Goal: Transaction & Acquisition: Purchase product/service

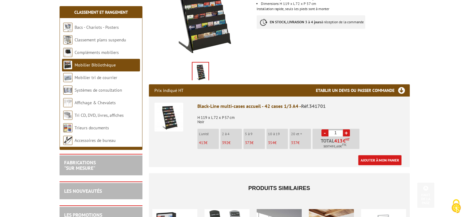
scroll to position [154, 0]
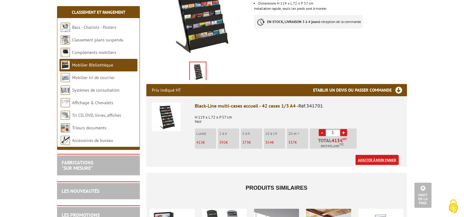
click at [371, 155] on link "Ajouter à mon panier" at bounding box center [377, 160] width 43 height 10
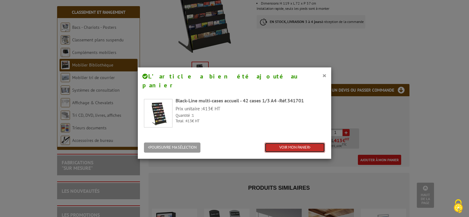
click at [301, 143] on link "VOIR MON PANIER" at bounding box center [295, 148] width 60 height 10
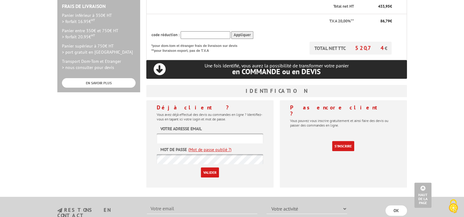
scroll to position [199, 0]
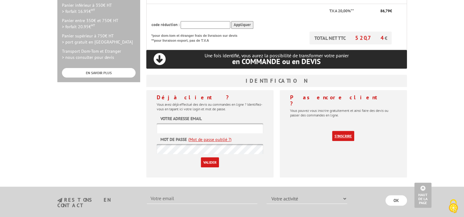
click at [350, 131] on link "S'inscrire" at bounding box center [343, 136] width 22 height 10
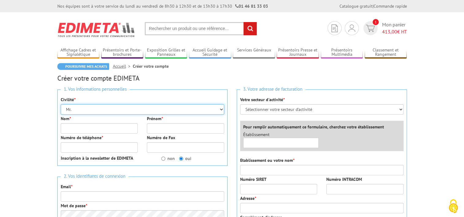
click at [162, 110] on select "Mr. Mme. Mlle." at bounding box center [143, 109] width 164 height 10
select select "Mme."
click at [61, 104] on select "Mr. Mme. Mlle." at bounding box center [143, 109] width 164 height 10
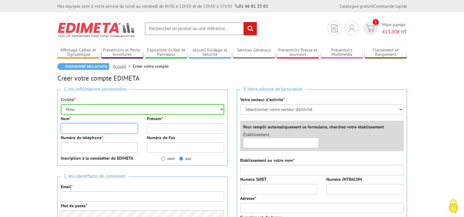
click at [120, 130] on input "Nom *" at bounding box center [99, 128] width 77 height 10
type input "VALENTE"
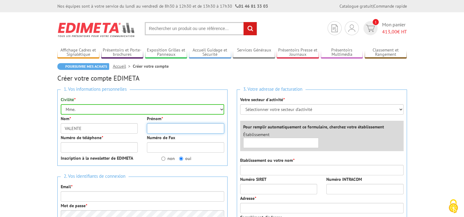
type input "MARIE VALENTE"
type input "0659731681"
type input "mvalente@cma-cvl.fr"
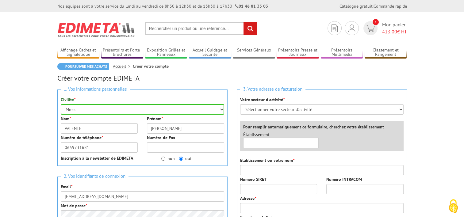
type input "CAMPUS DES METIERS ET DE L'ARTISANAT CENTRE-VAL DE LOIRE"
type input "8 rue Marie Virgnie Vaslin"
type input "41000"
type input "[GEOGRAPHIC_DATA]"
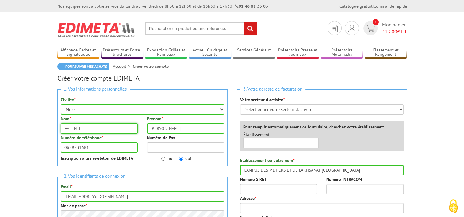
type input "Formation"
type input "CMA Formation - Châteauroux"
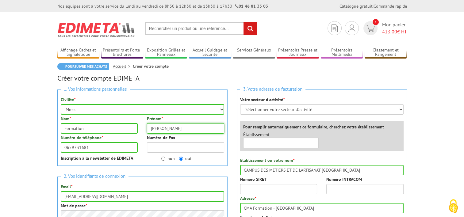
click at [176, 130] on input "MARIE VALENTE" at bounding box center [185, 128] width 77 height 10
type input "MARIE"
click at [98, 130] on input "Formation" at bounding box center [99, 128] width 77 height 10
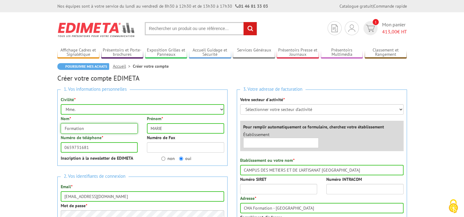
click at [98, 130] on input "Formation" at bounding box center [99, 128] width 77 height 10
type input "VALENTE"
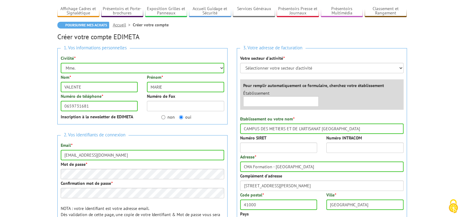
scroll to position [43, 0]
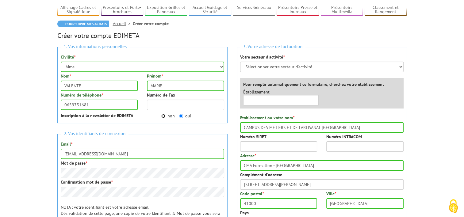
click at [164, 117] on input "non" at bounding box center [163, 116] width 4 height 4
radio input "true"
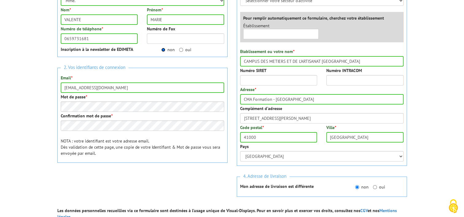
scroll to position [112, 0]
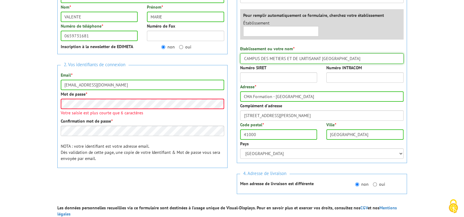
click at [325, 56] on input "CAMPUS DES METIERS ET DE L'ARTISANAT CENTRE-VAL DE LOIRE" at bounding box center [322, 58] width 164 height 10
type input "CMA FORMATION"
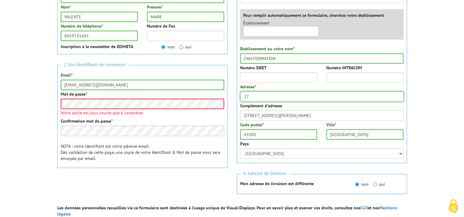
type input "[STREET_ADDRESS][PERSON_NAME]"
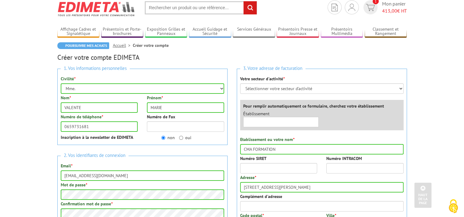
scroll to position [19, 0]
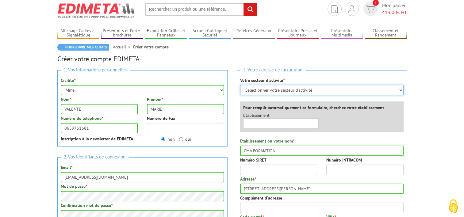
click at [287, 90] on select "Sélectionner votre secteur d'activité Administrations et collectivités Magasins…" at bounding box center [322, 90] width 164 height 10
select select "876"
click at [240, 85] on select "Sélectionner votre secteur d'activité Administrations et collectivités Magasins…" at bounding box center [322, 90] width 164 height 10
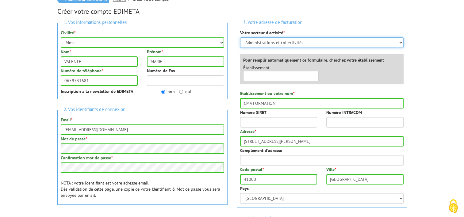
scroll to position [77, 0]
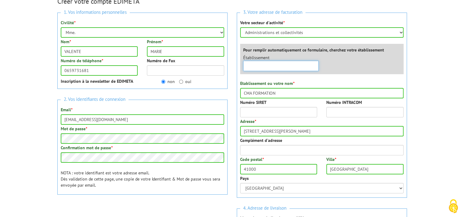
click at [275, 65] on input "text" at bounding box center [281, 66] width 76 height 10
type input "C"
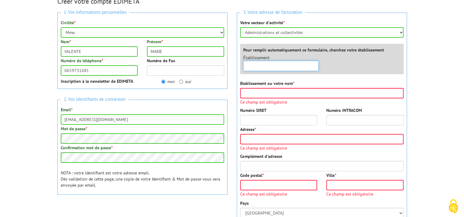
type input "CMA FO"
click at [281, 119] on input "Numéro SIRET" at bounding box center [278, 120] width 77 height 10
click at [275, 96] on input "Etablissement ou votre nom *" at bounding box center [322, 93] width 164 height 10
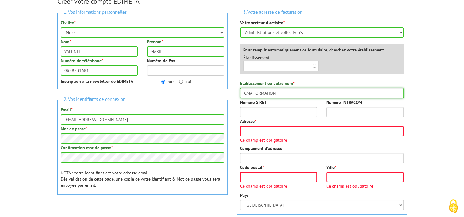
type input "CMA FORMATION"
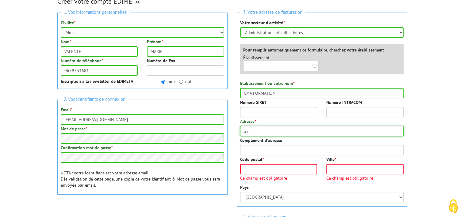
type input "[STREET_ADDRESS][PERSON_NAME]"
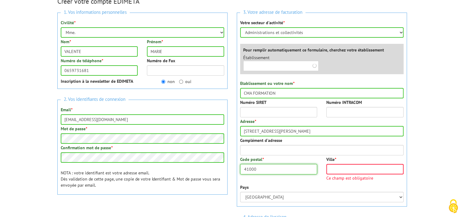
type input "41000"
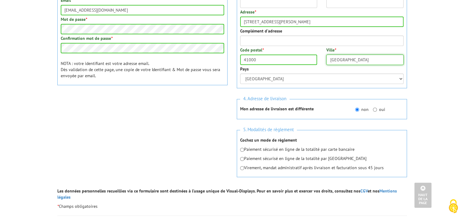
scroll to position [189, 0]
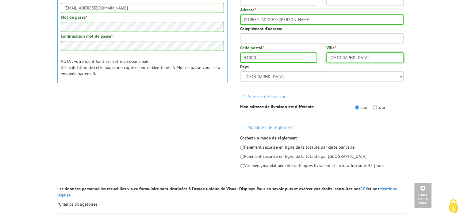
type input "[GEOGRAPHIC_DATA]"
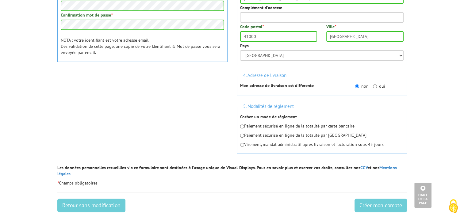
scroll to position [211, 0]
click at [281, 145] on p "Virement, mandat administratif après livraison et facturation sous 45 jours" at bounding box center [322, 144] width 164 height 6
click at [242, 143] on input "radio" at bounding box center [242, 144] width 4 height 4
radio input "true"
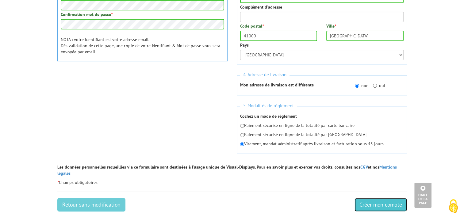
click at [386, 200] on input "Créer mon compte" at bounding box center [381, 205] width 52 height 14
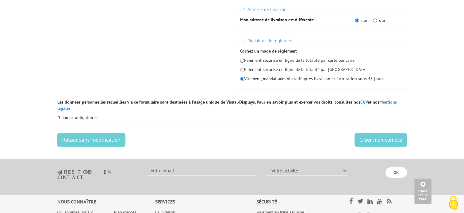
scroll to position [282, 0]
click at [367, 134] on input "Créer mon compte" at bounding box center [381, 140] width 52 height 14
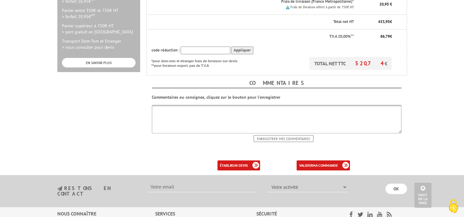
scroll to position [210, 0]
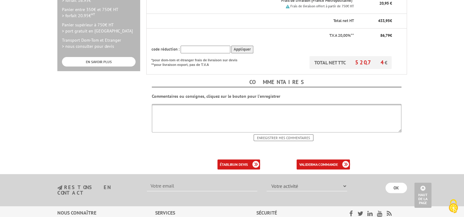
click at [234, 113] on textarea at bounding box center [277, 118] width 250 height 29
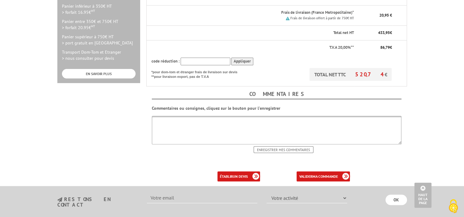
scroll to position [197, 0]
click at [240, 175] on b "un devis" at bounding box center [240, 177] width 15 height 5
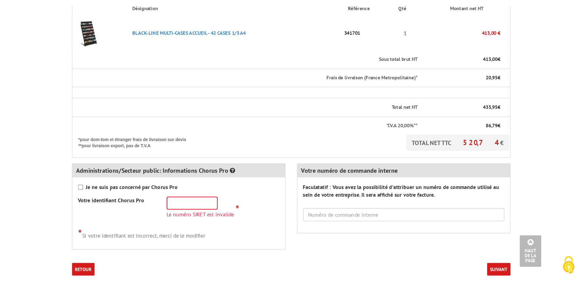
scroll to position [190, 0]
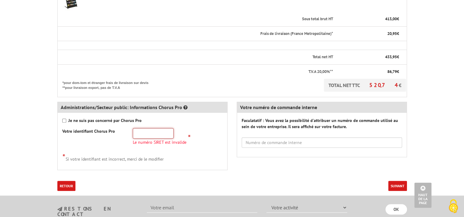
click at [142, 131] on input "text" at bounding box center [153, 133] width 41 height 10
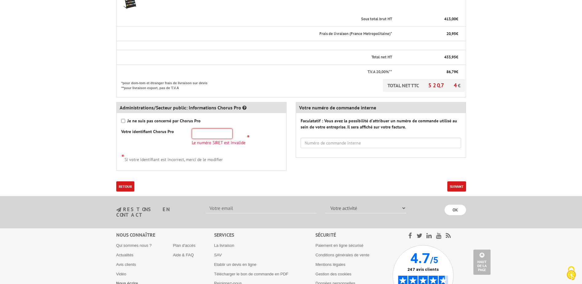
click at [215, 130] on input "text" at bounding box center [212, 133] width 41 height 10
click at [220, 130] on input "text" at bounding box center [212, 133] width 41 height 10
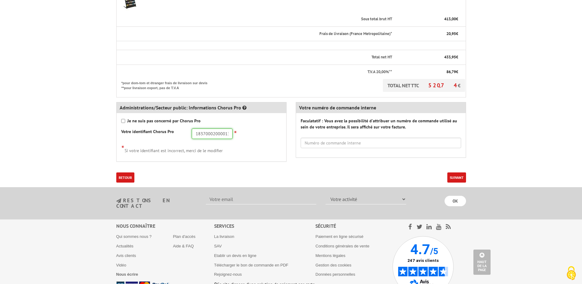
type input "18370002000013"
click at [453, 180] on button "Suivant" at bounding box center [457, 177] width 19 height 10
